Goal: Contribute content: Add original content to the website for others to see

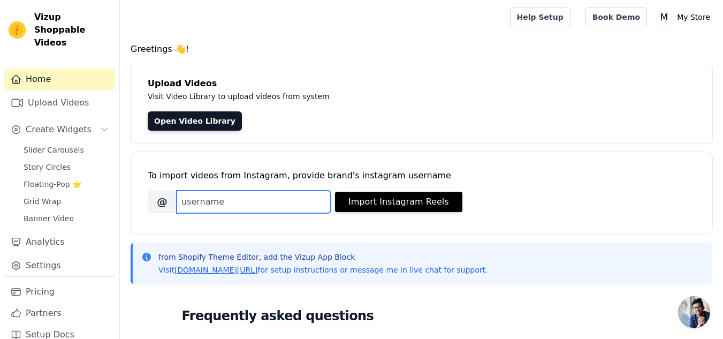
click at [194, 203] on input "Brand's Instagram Username" at bounding box center [254, 201] width 154 height 22
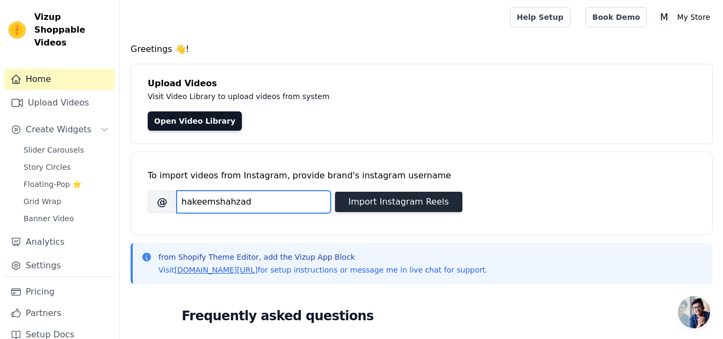
type input "hakeemshahzad"
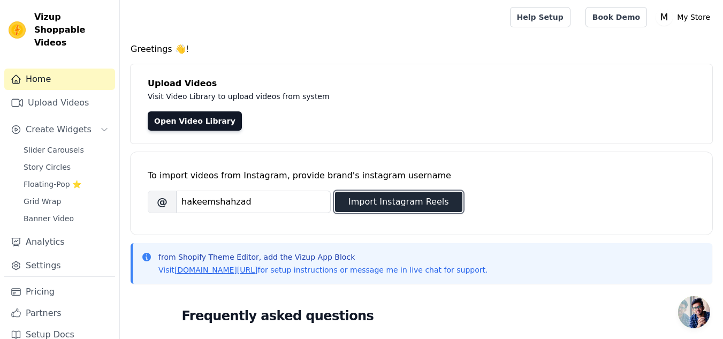
click at [361, 202] on button "Import Instagram Reels" at bounding box center [398, 202] width 127 height 20
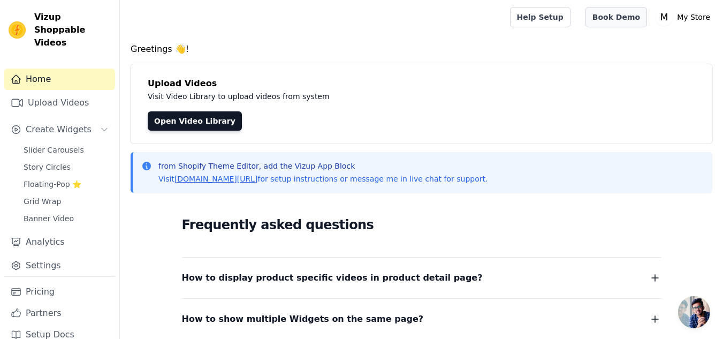
click at [623, 22] on link "Book Demo" at bounding box center [616, 17] width 62 height 20
click at [204, 120] on link "Open Video Library" at bounding box center [195, 120] width 94 height 19
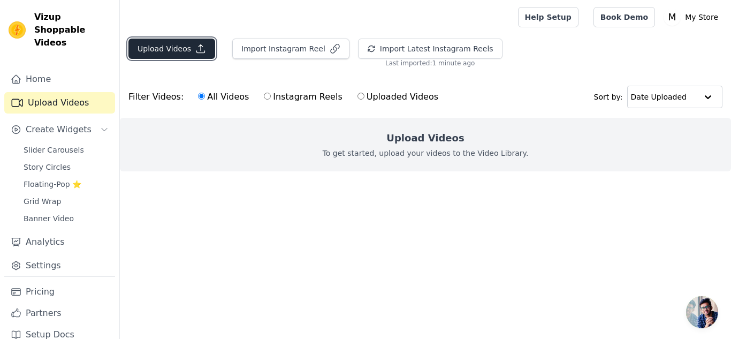
click at [197, 56] on button "Upload Videos" at bounding box center [171, 49] width 87 height 20
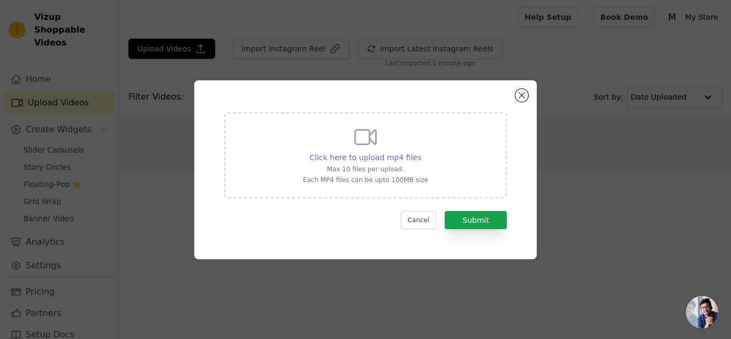
click at [393, 162] on div "Click here to upload mp4 files" at bounding box center [366, 157] width 112 height 11
click at [421, 152] on input "Click here to upload mp4 files Max 10 files per upload. Each MP4 files can be u…" at bounding box center [421, 151] width 1 height 1
click at [521, 97] on button "Close modal" at bounding box center [521, 95] width 13 height 13
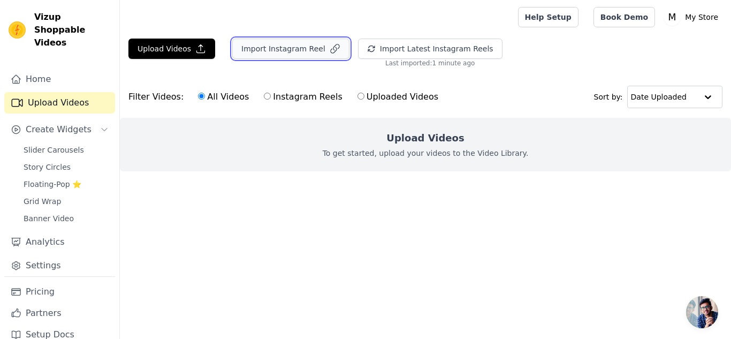
click at [279, 42] on button "Import Instagram Reel" at bounding box center [290, 49] width 117 height 20
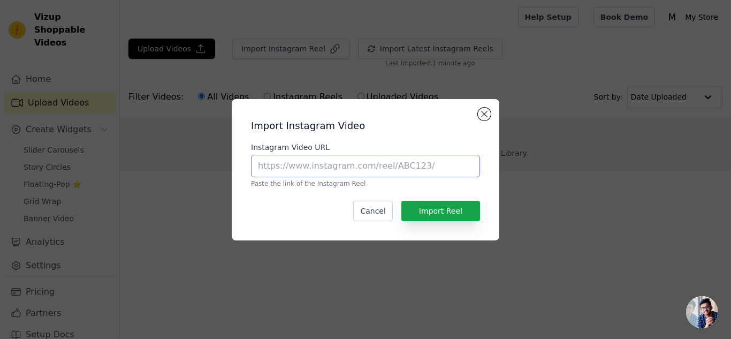
click at [295, 168] on input "Instagram Video URL" at bounding box center [365, 166] width 229 height 22
paste input "[URL][DOMAIN_NAME]"
type input "[URL][DOMAIN_NAME]"
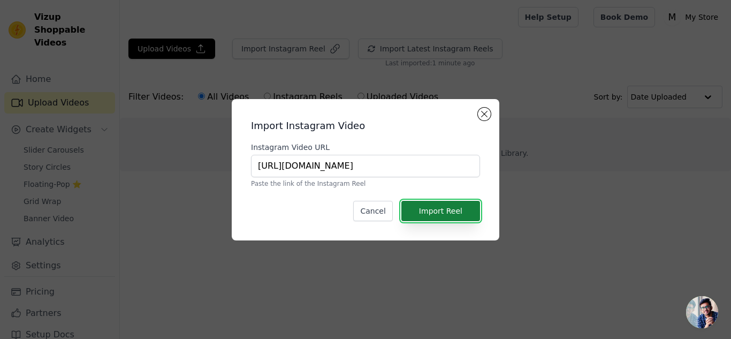
scroll to position [0, 0]
click at [437, 211] on button "Import Reel" at bounding box center [440, 211] width 79 height 20
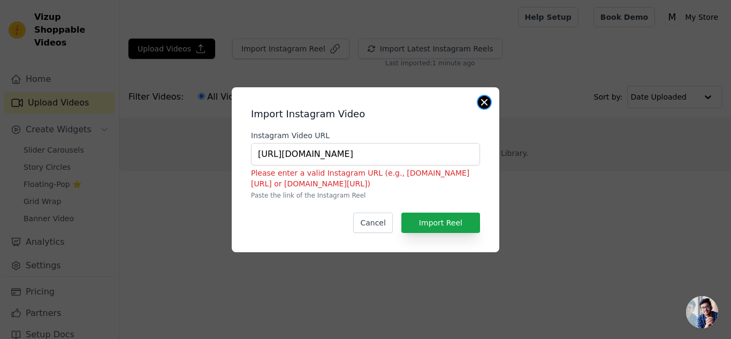
click at [486, 108] on div "Import Instagram Video Instagram Video URL [URL][DOMAIN_NAME] Please enter a va…" at bounding box center [366, 169] width 268 height 165
click at [487, 101] on button "Close modal" at bounding box center [484, 102] width 13 height 13
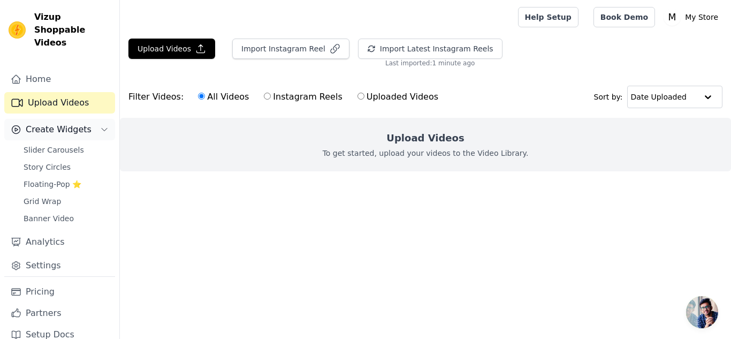
click at [90, 121] on button "Create Widgets" at bounding box center [59, 129] width 111 height 21
